Goal: Find specific fact: Find contact information

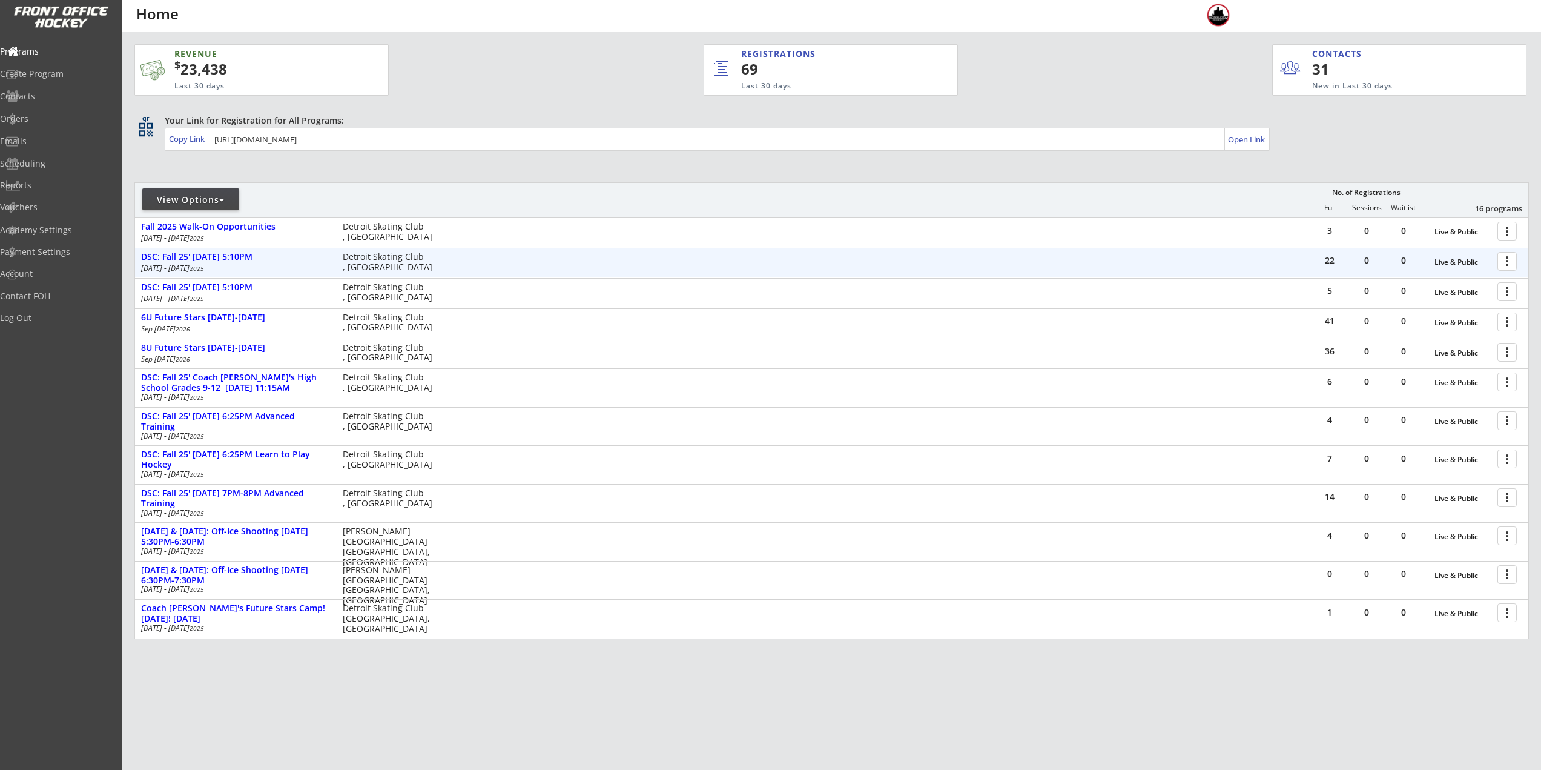
click at [1512, 256] on div at bounding box center [1509, 260] width 21 height 21
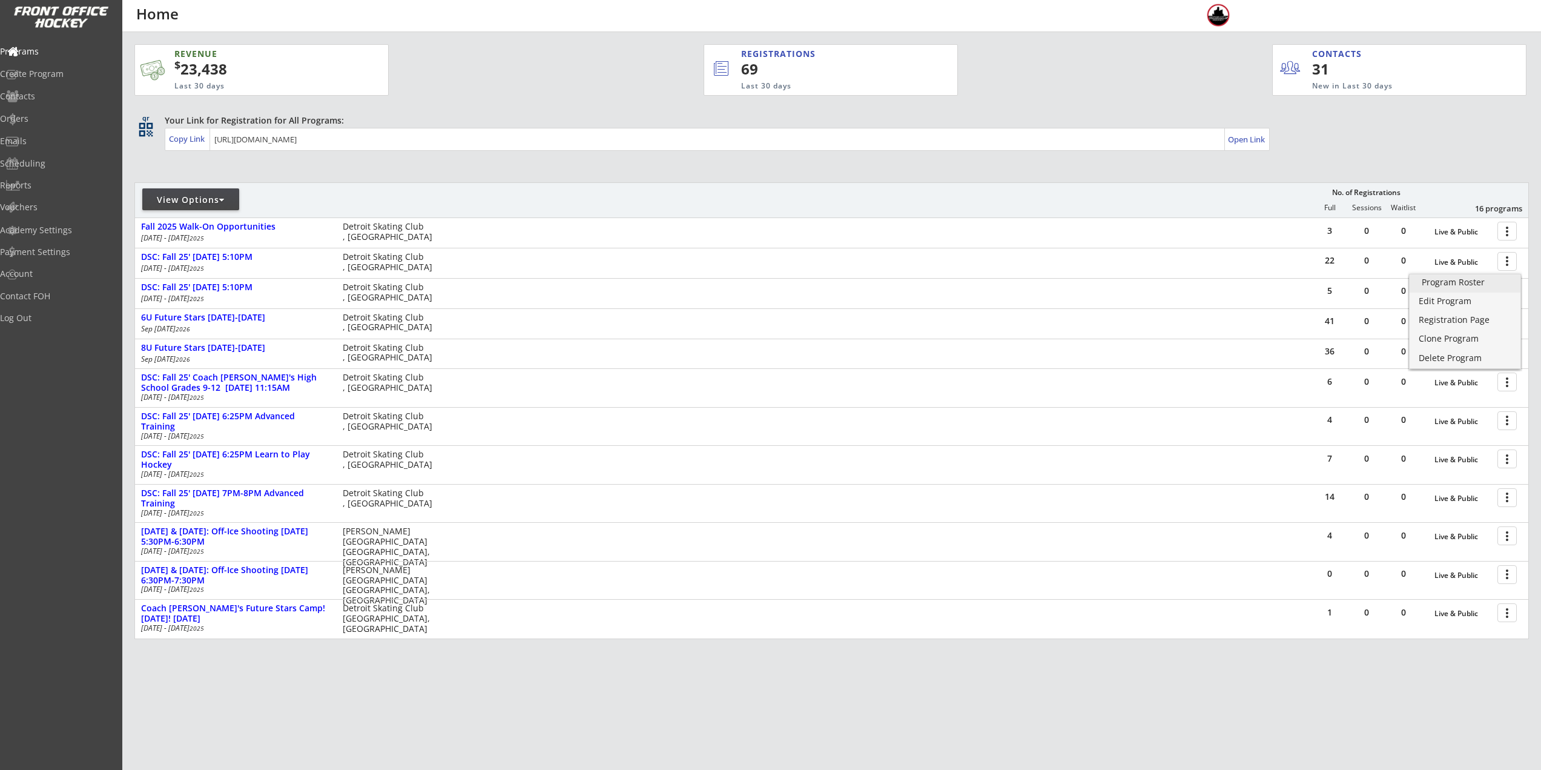
click at [1496, 283] on div "Program Roster" at bounding box center [1465, 282] width 87 height 8
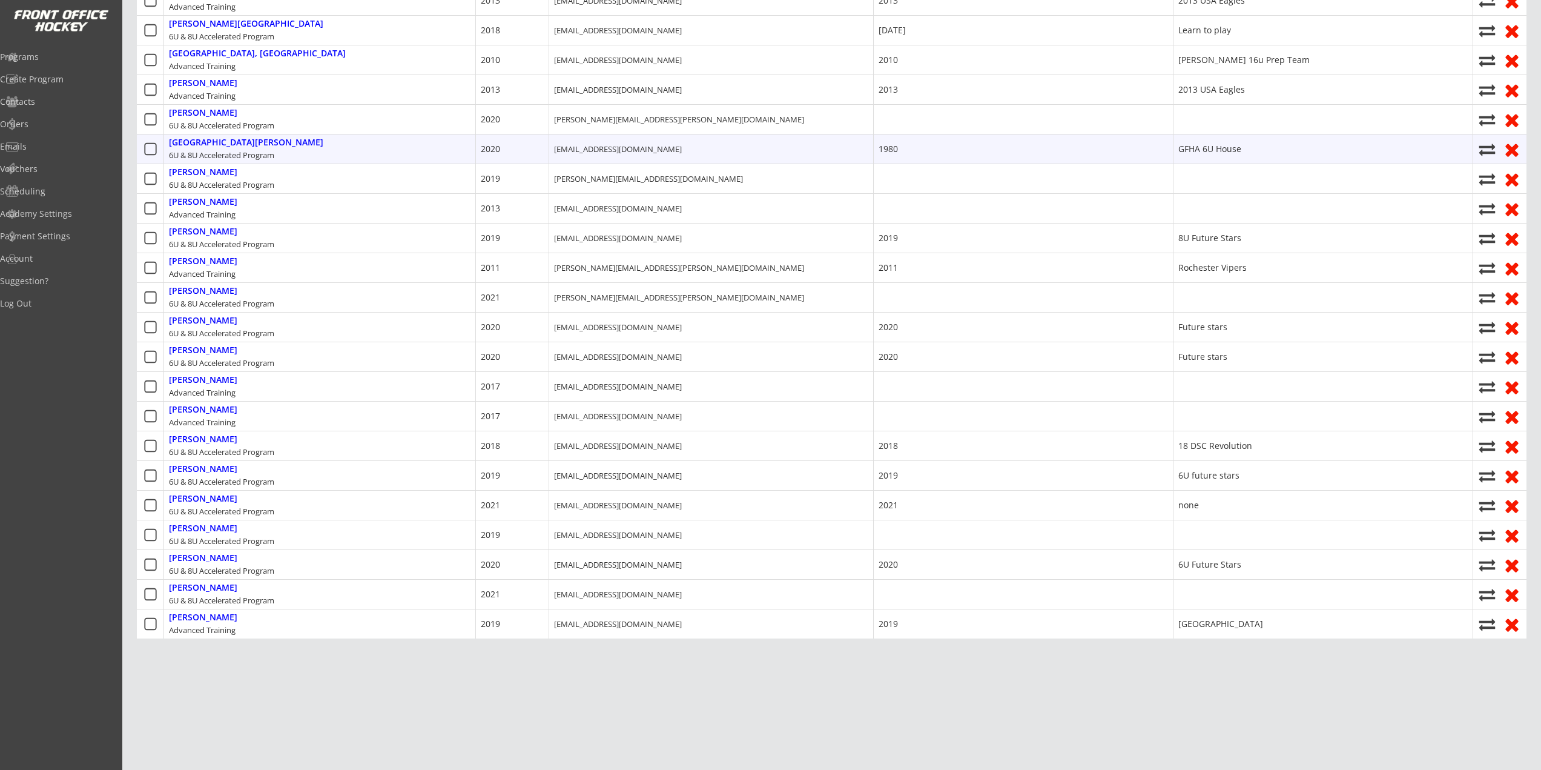
scroll to position [302, 0]
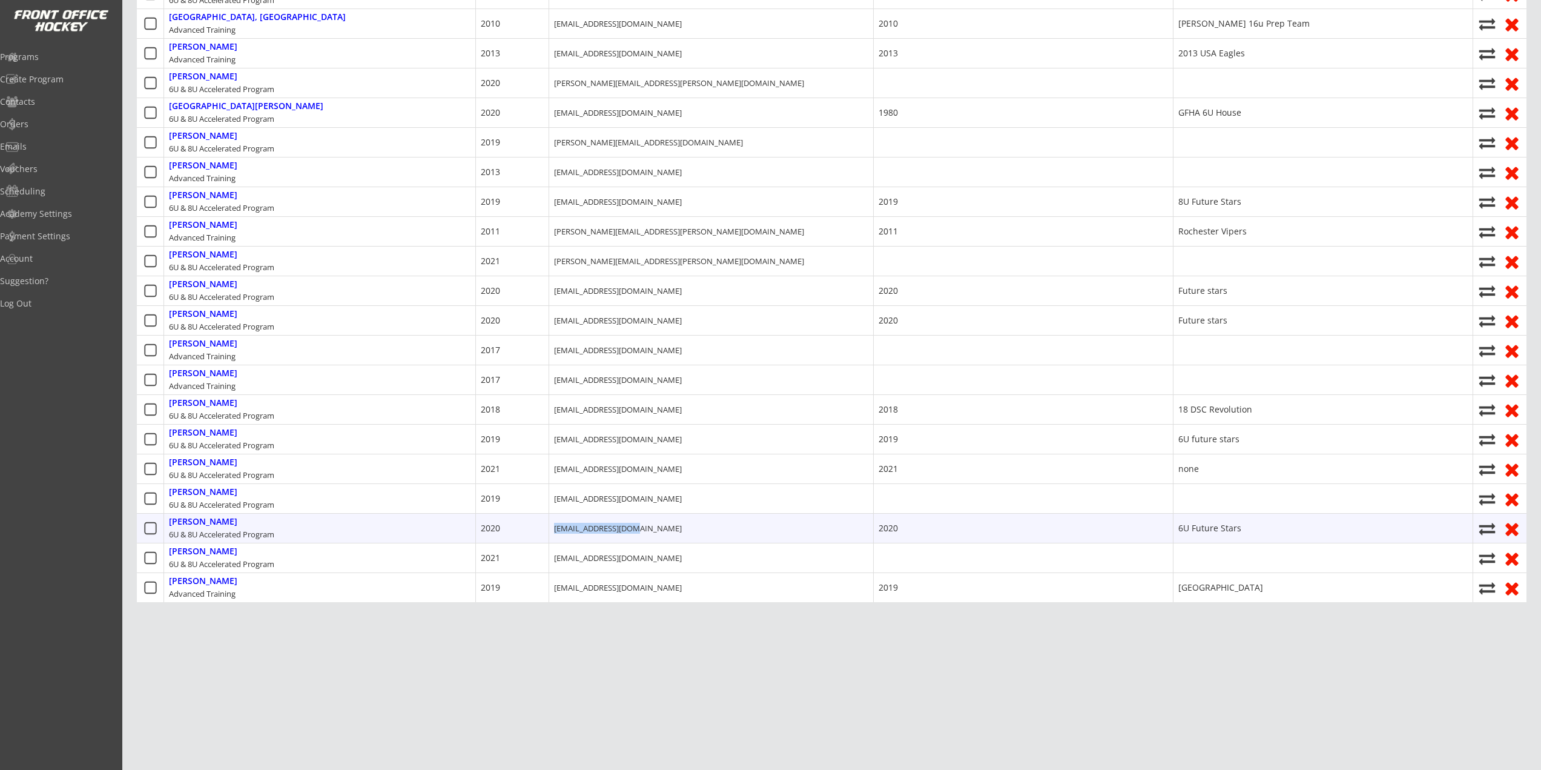
drag, startPoint x: 555, startPoint y: 521, endPoint x: 627, endPoint y: 518, distance: 72.7
click at [627, 523] on div "[EMAIL_ADDRESS][DOMAIN_NAME]" at bounding box center [618, 528] width 128 height 11
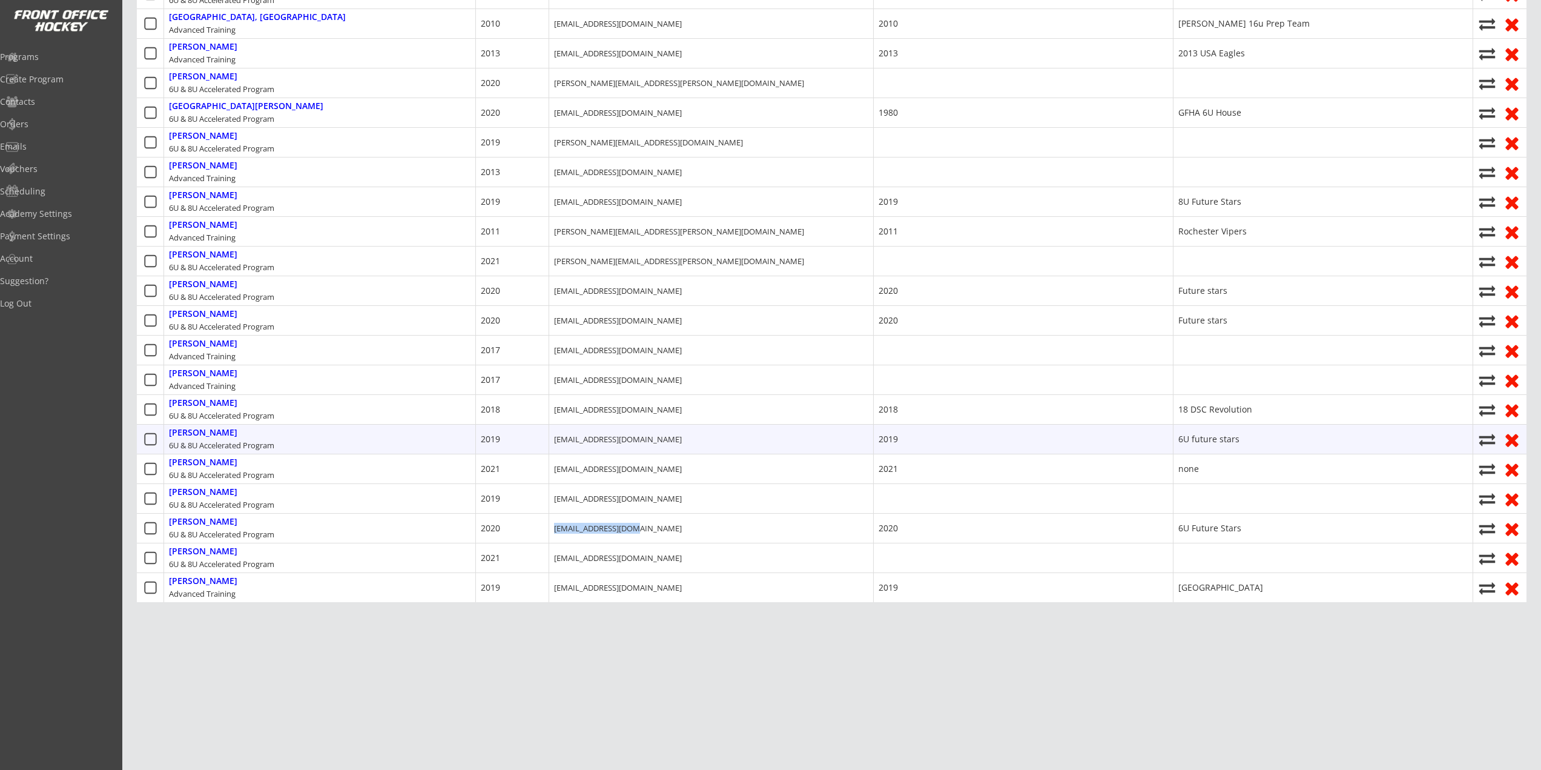
copy div "[EMAIL_ADDRESS][DOMAIN_NAME]"
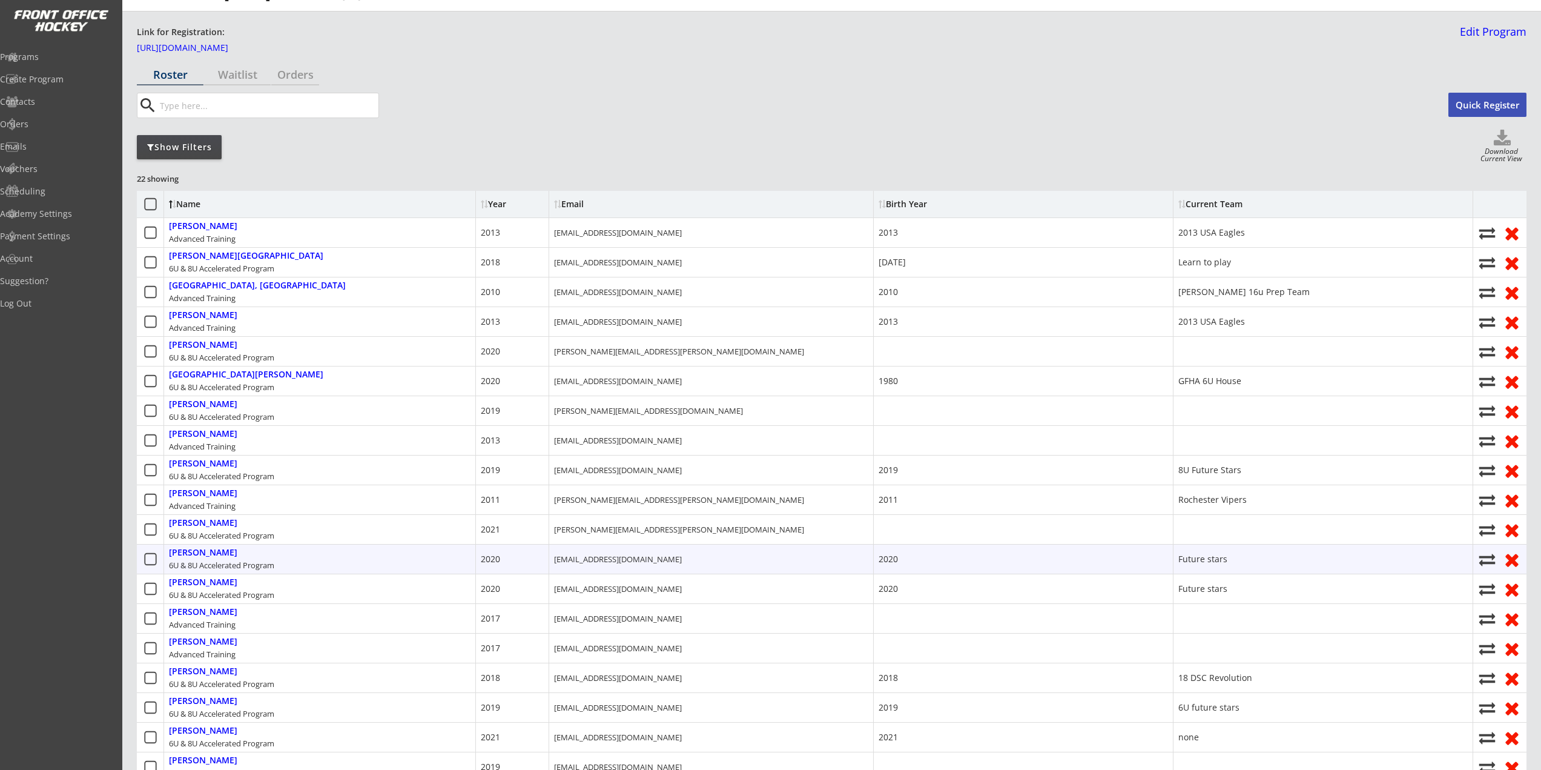
scroll to position [0, 0]
